Goal: Task Accomplishment & Management: Manage account settings

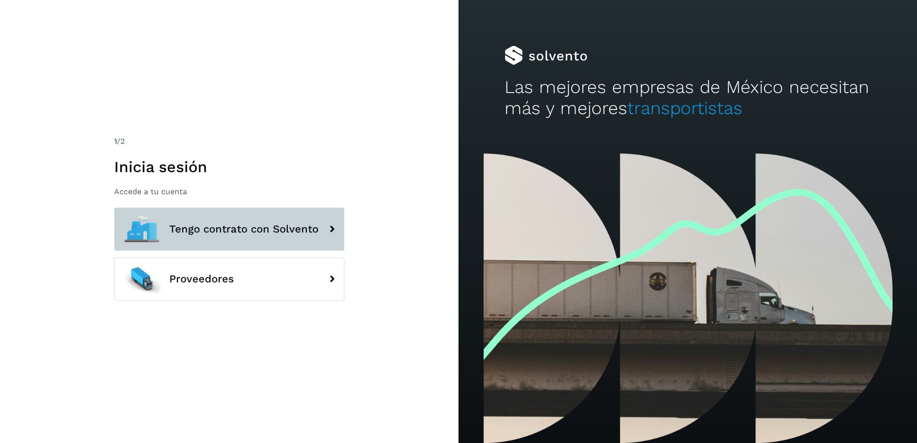
click at [218, 230] on span "Tengo contrato con Solvento" at bounding box center [243, 229] width 149 height 12
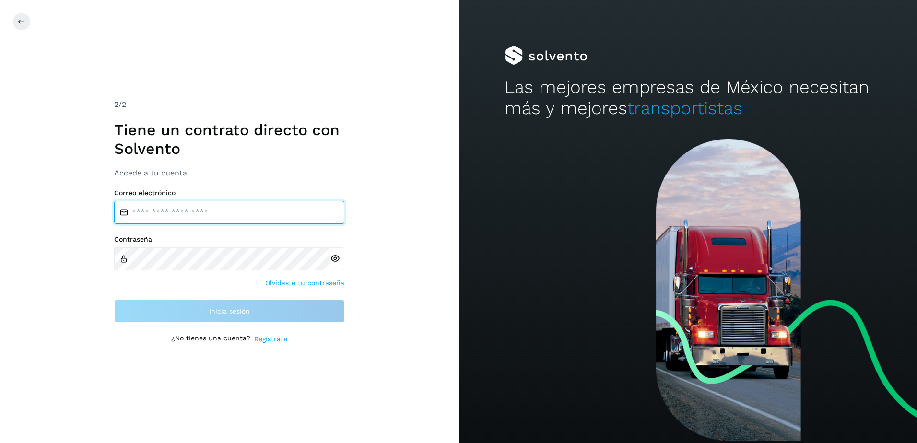
type input "**********"
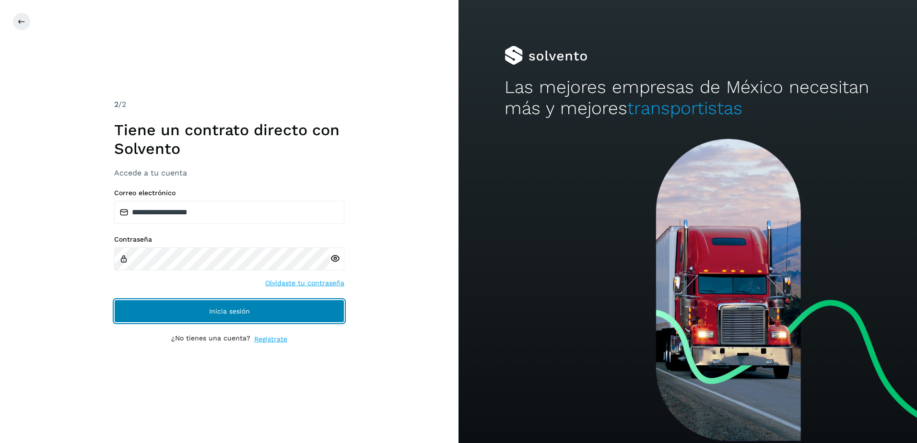
click at [238, 308] on span "Inicia sesión" at bounding box center [229, 311] width 41 height 7
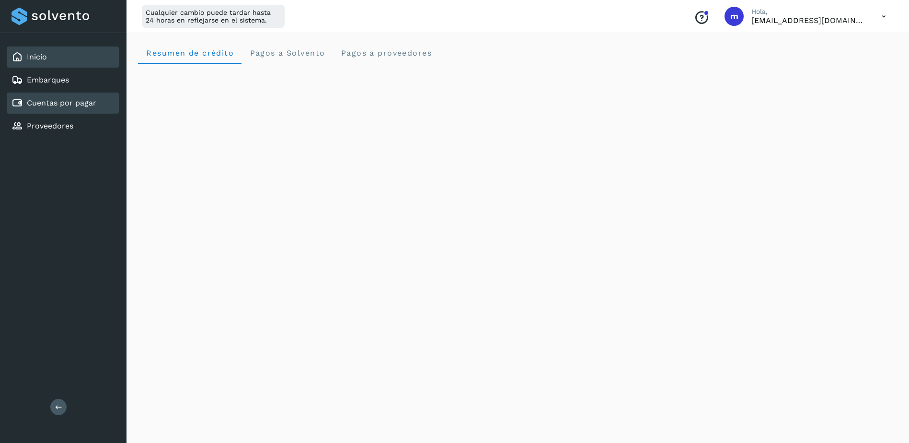
click at [52, 95] on div "Cuentas por pagar" at bounding box center [63, 103] width 112 height 21
